Goal: Information Seeking & Learning: Learn about a topic

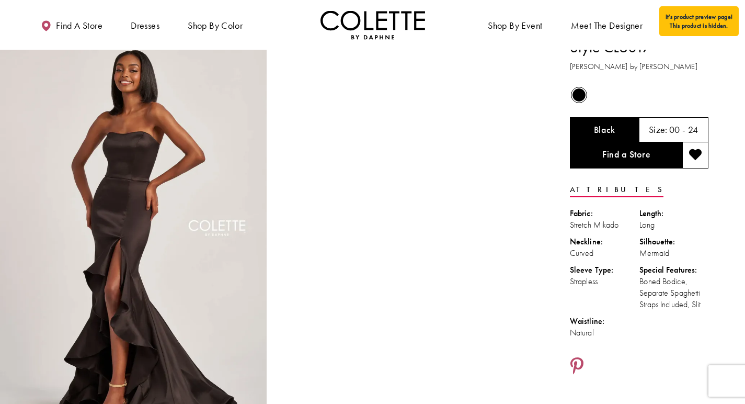
scroll to position [17, 0]
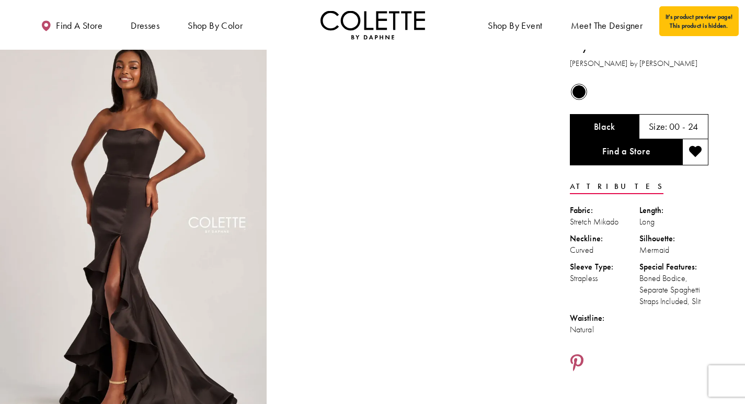
click at [595, 89] on div "Out of Stock" at bounding box center [639, 92] width 140 height 20
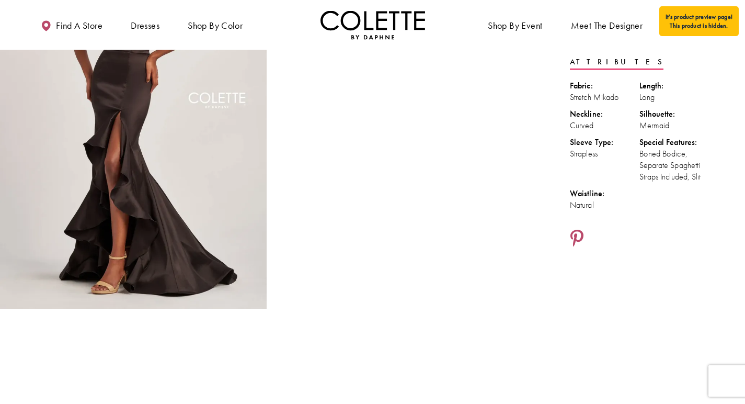
scroll to position [115, 0]
